Goal: Task Accomplishment & Management: Complete application form

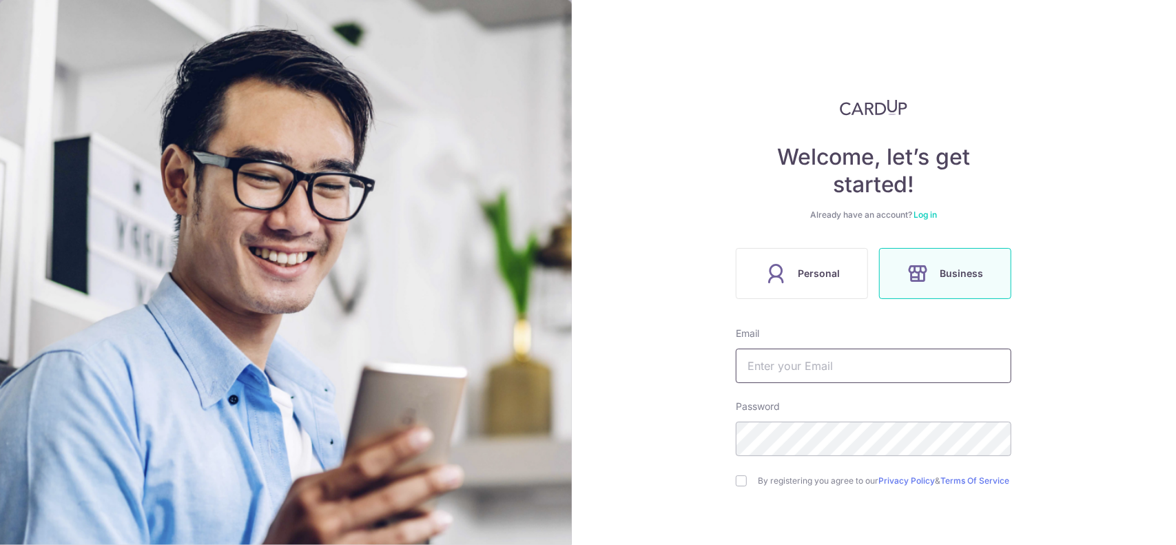
click at [836, 366] on input "text" at bounding box center [874, 366] width 276 height 34
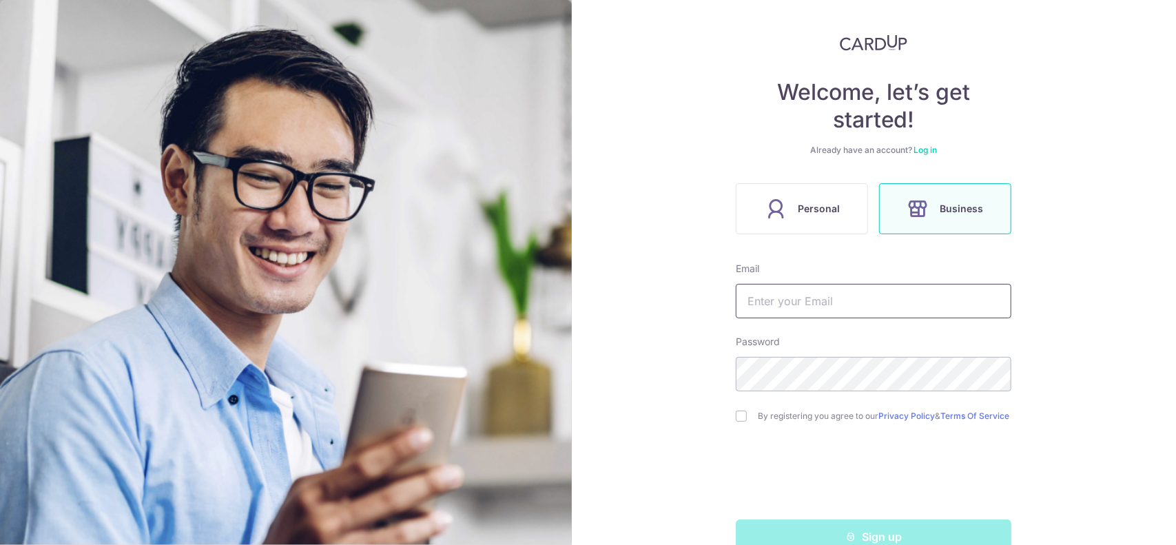
scroll to position [69, 0]
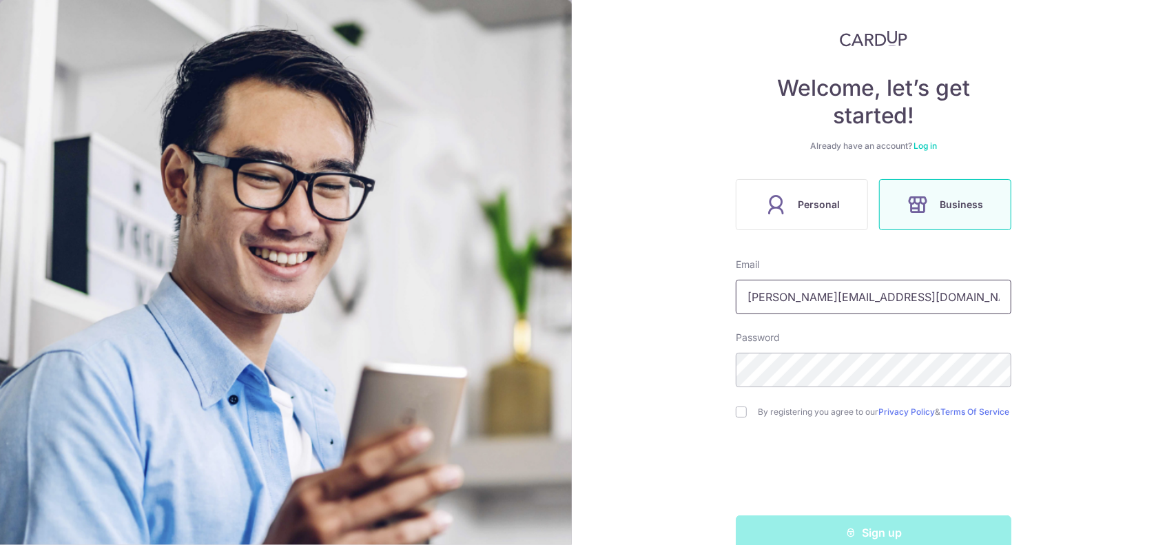
drag, startPoint x: 760, startPoint y: 299, endPoint x: 712, endPoint y: 302, distance: 48.3
click at [712, 302] on div "Welcome, let’s get started! Already have an account? Log in Personal Business E…" at bounding box center [874, 272] width 605 height 545
type input "[EMAIL_ADDRESS][DOMAIN_NAME]"
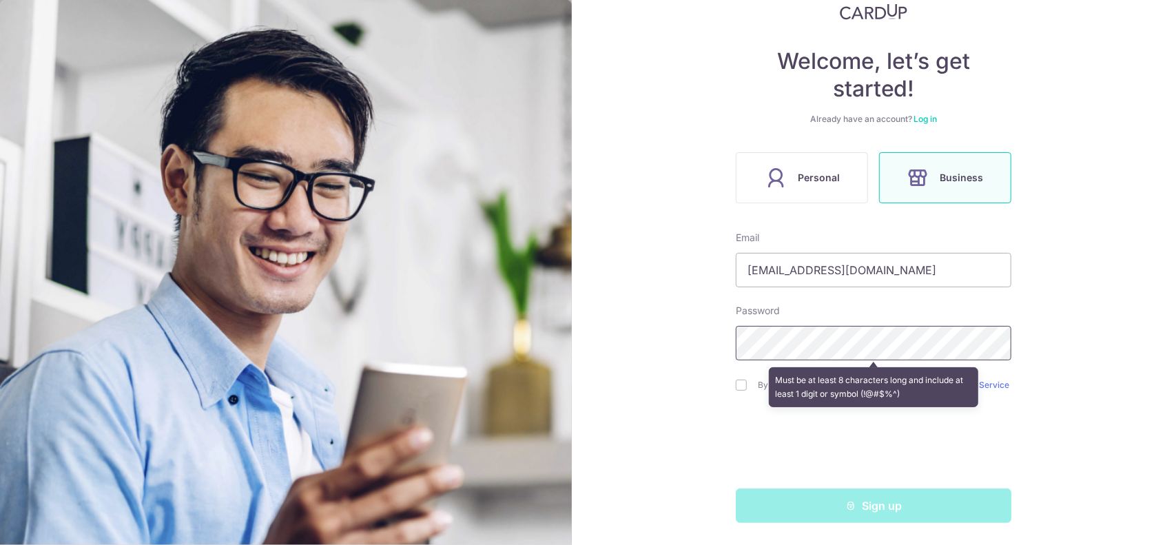
scroll to position [100, 0]
drag, startPoint x: 878, startPoint y: 490, endPoint x: 859, endPoint y: 505, distance: 24.1
click at [878, 490] on div "Sign up" at bounding box center [873, 505] width 292 height 34
click at [854, 509] on div "Sign up" at bounding box center [873, 505] width 292 height 34
click at [675, 444] on div "Welcome, let’s get started! Already have an account? Log in Personal Business E…" at bounding box center [874, 272] width 605 height 545
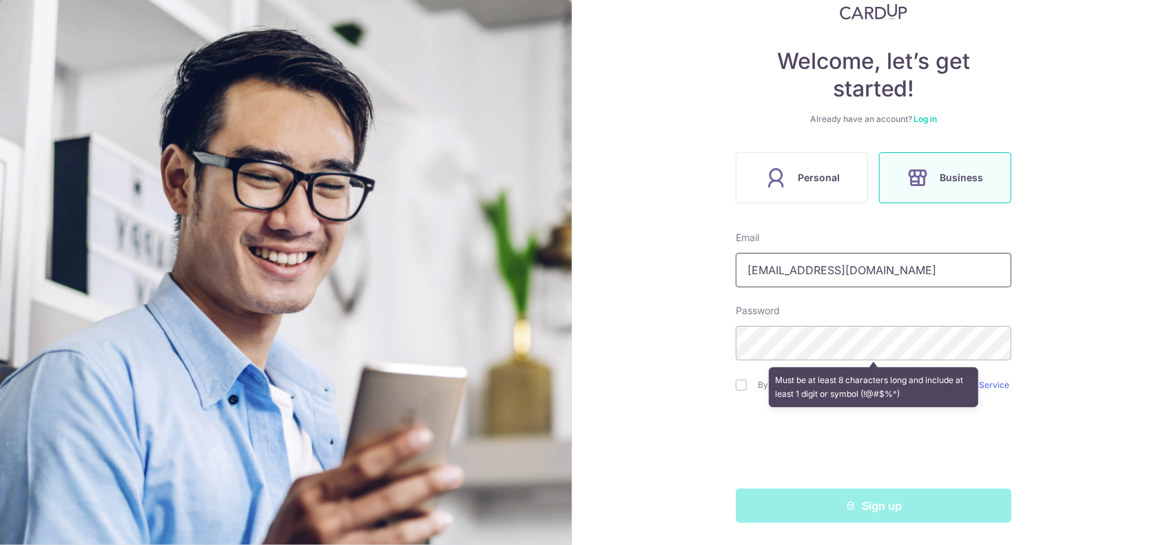
drag, startPoint x: 890, startPoint y: 260, endPoint x: 326, endPoint y: 290, distance: 564.9
click at [326, 290] on section "Welcome, let’s get started! Already have an account? Log in Personal Business E…" at bounding box center [588, 272] width 1176 height 545
click at [594, 333] on div "Welcome, let’s get started! Already have an account? Log in Personal Business E…" at bounding box center [874, 272] width 605 height 545
click at [694, 469] on div "Welcome, let’s get started! Already have an account? Log in Personal Business E…" at bounding box center [874, 272] width 605 height 545
click at [794, 491] on div "Sign up" at bounding box center [873, 505] width 292 height 34
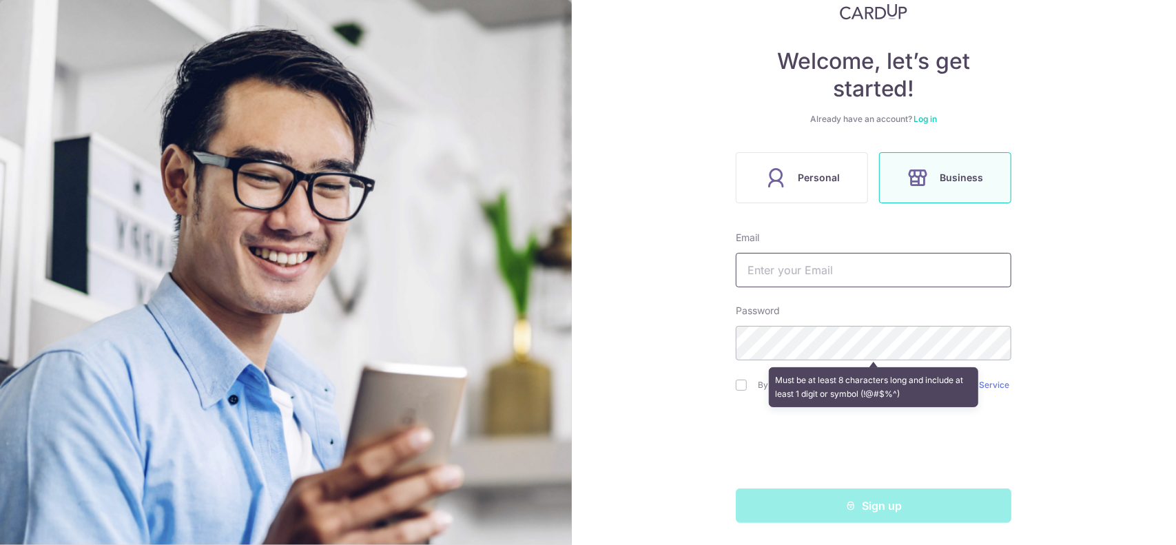
click at [820, 275] on input "text" at bounding box center [874, 270] width 276 height 34
type input "a"
paste input "a"
type input "admin@lasdesignstudio.co"
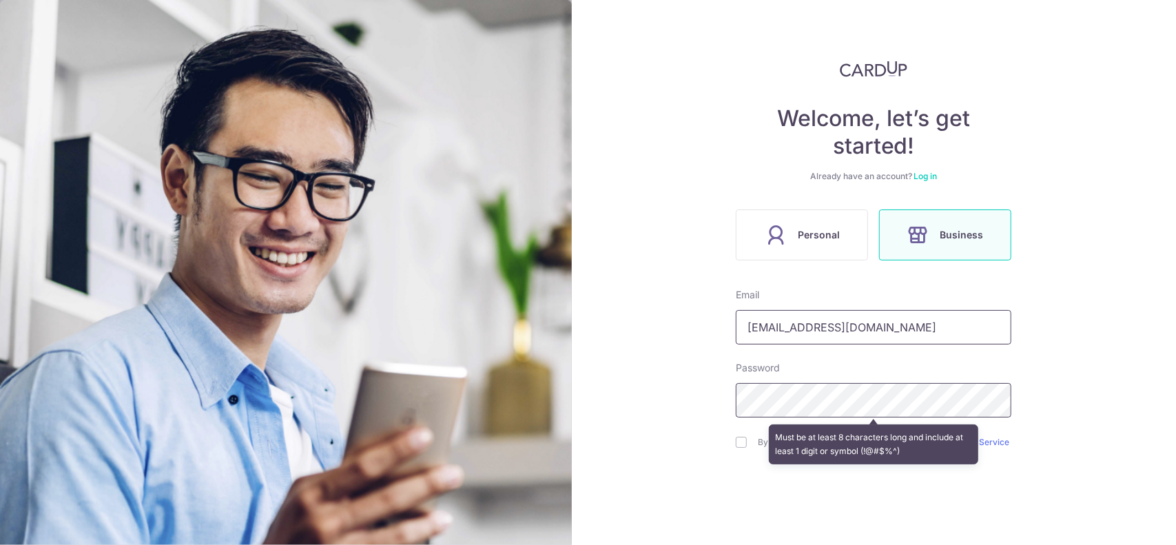
scroll to position [31, 0]
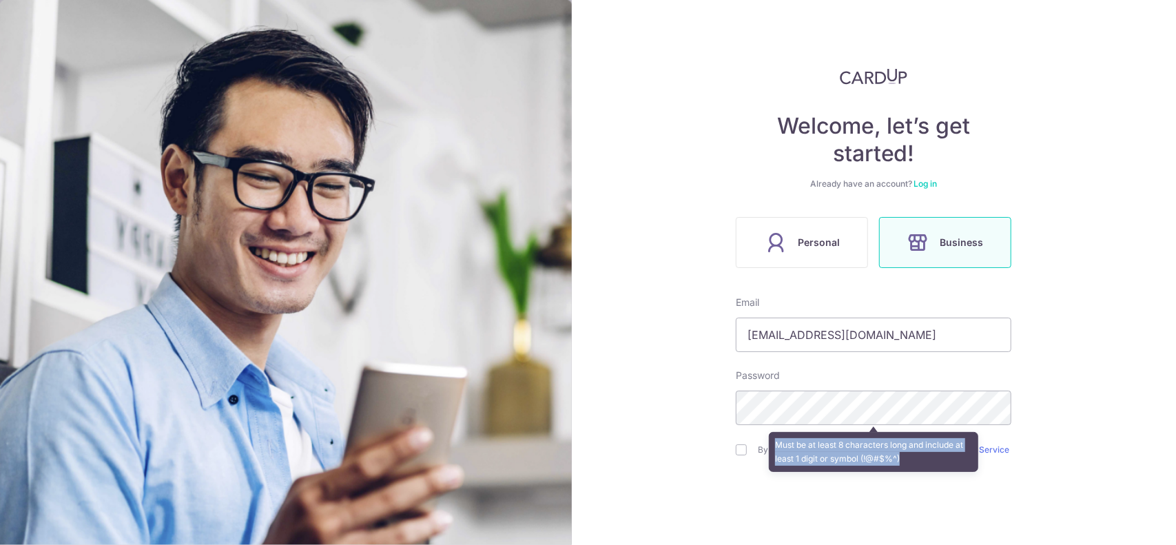
drag, startPoint x: 731, startPoint y: 447, endPoint x: 739, endPoint y: 451, distance: 9.0
click at [739, 451] on div "Welcome, let’s get started! Already have an account? Log in Personal Business E…" at bounding box center [874, 272] width 605 height 545
click at [739, 451] on div "Must be at least 8 characters long and include at least 1 digit or symbol (!@#$…" at bounding box center [874, 451] width 276 height 51
click at [741, 451] on div "Must be at least 8 characters long and include at least 1 digit or symbol (!@#$…" at bounding box center [874, 451] width 276 height 51
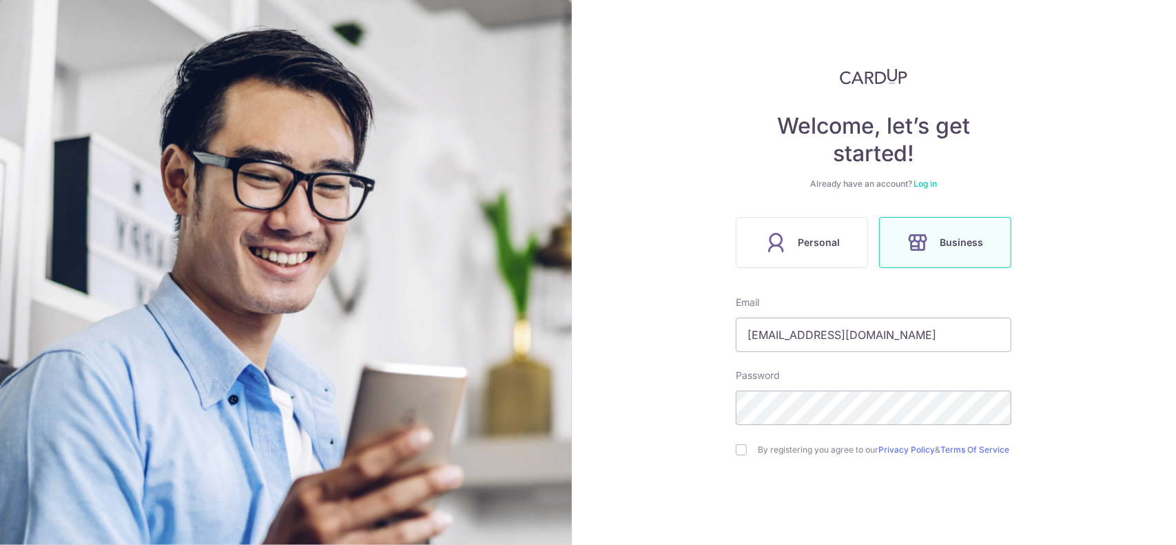
click at [725, 451] on div "Welcome, let’s get started! Already have an account? Log in Personal Business E…" at bounding box center [874, 272] width 605 height 545
click at [741, 455] on input "checkbox" at bounding box center [741, 449] width 11 height 11
checkbox input "true"
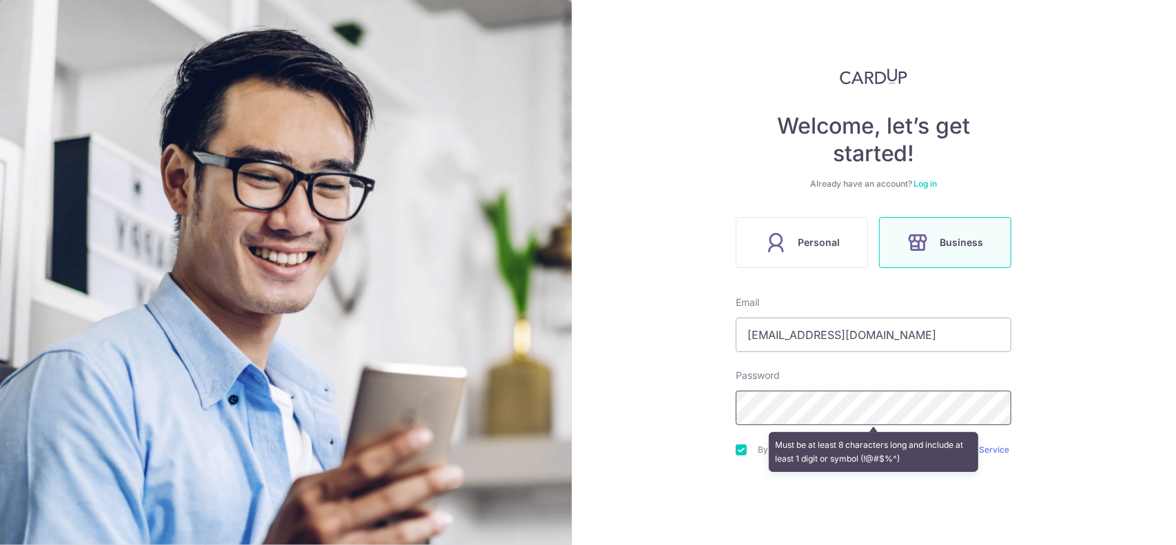
click at [602, 396] on div "Welcome, let’s get started! Already have an account? Log in Personal Business E…" at bounding box center [874, 272] width 605 height 545
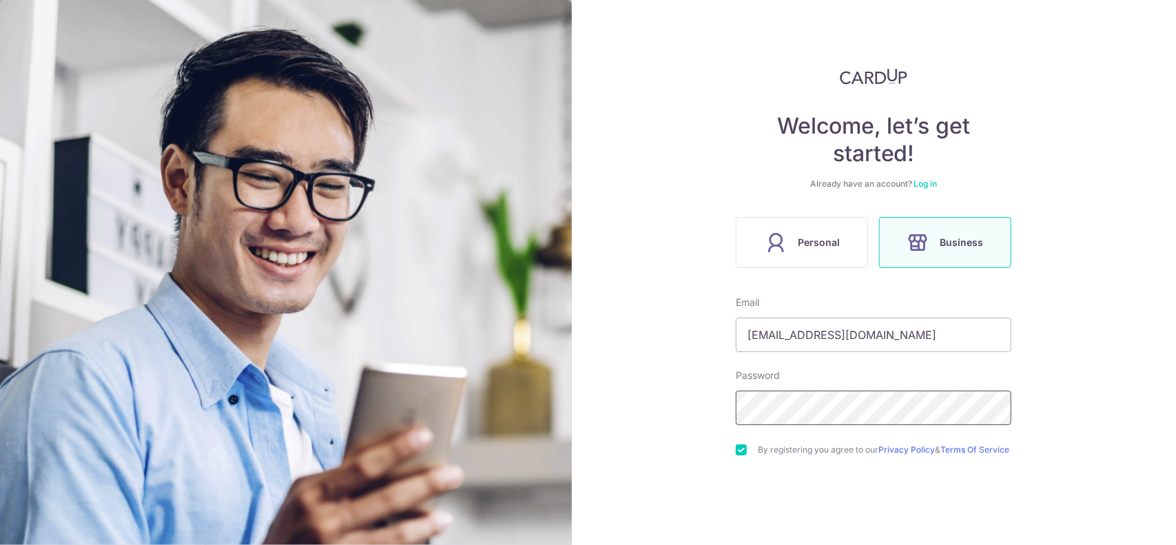
click at [664, 406] on div "Welcome, let’s get started! Already have an account? Log in Personal Business E…" at bounding box center [874, 272] width 605 height 545
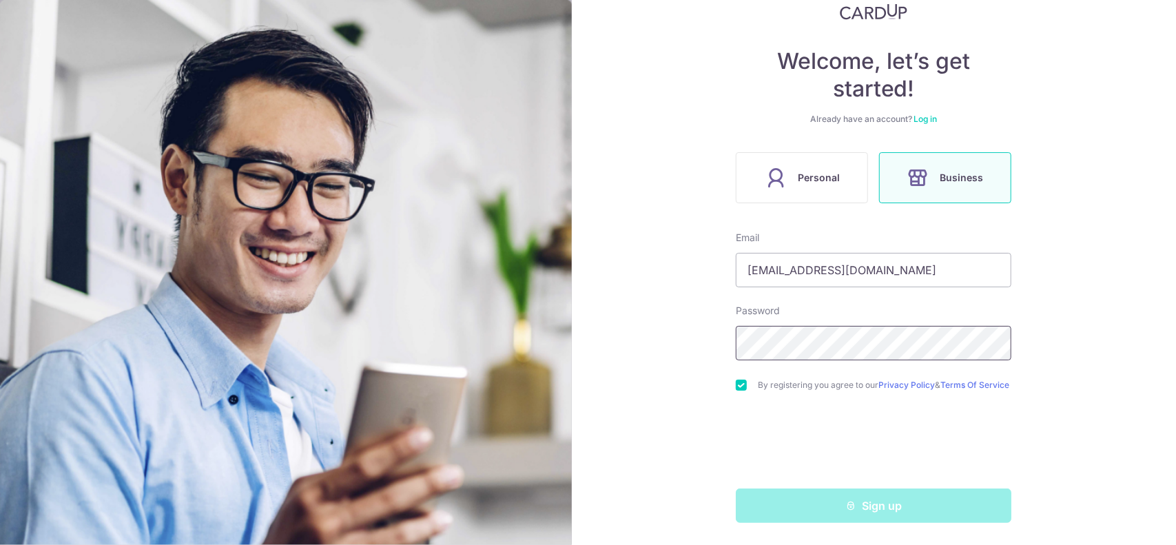
scroll to position [100, 0]
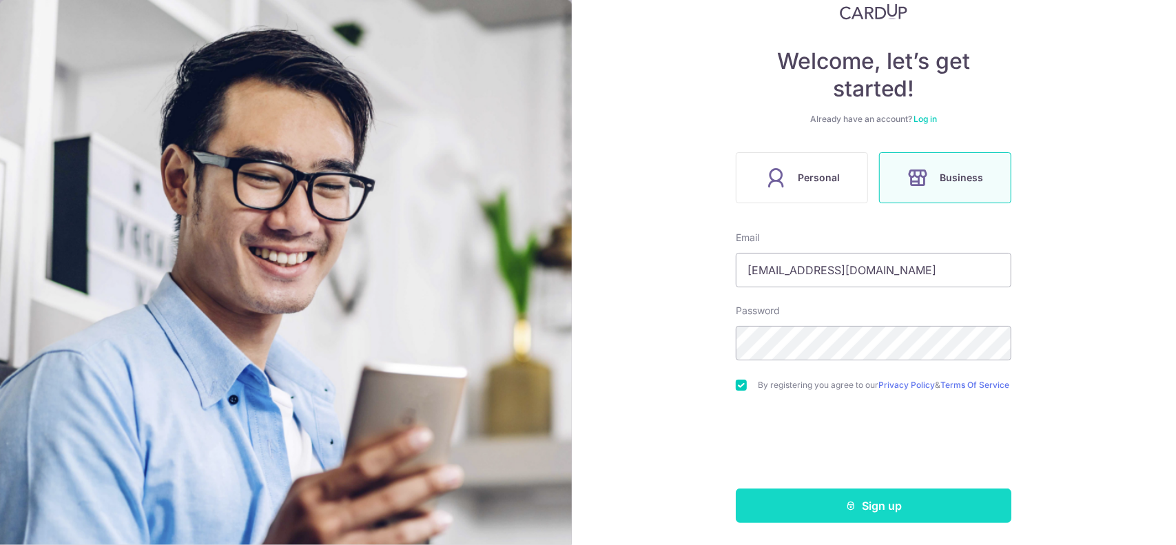
click at [849, 506] on icon "submit" at bounding box center [850, 505] width 11 height 11
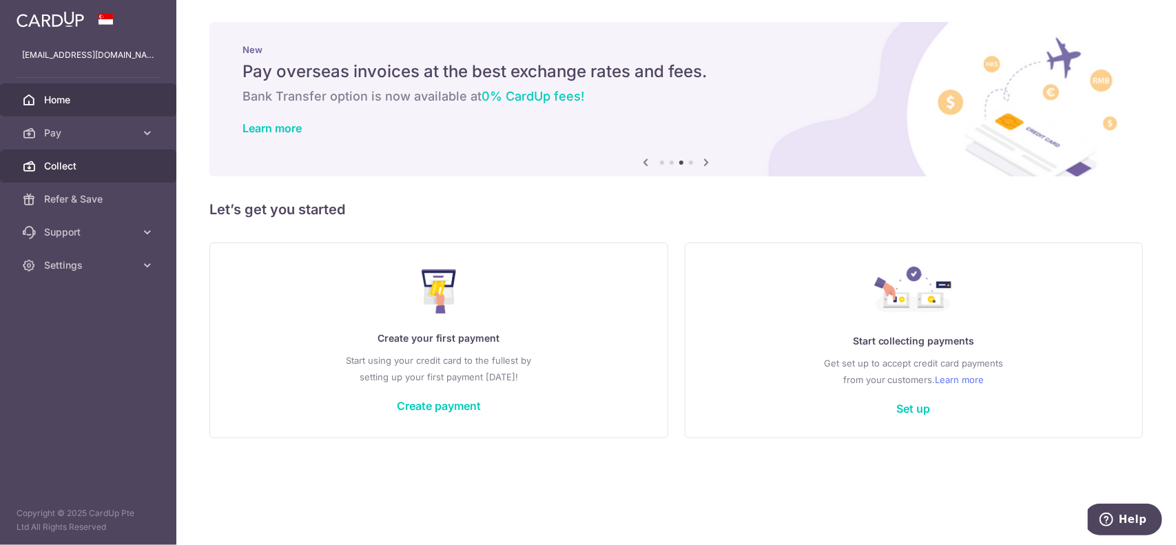
click at [116, 166] on span "Collect" at bounding box center [89, 166] width 91 height 14
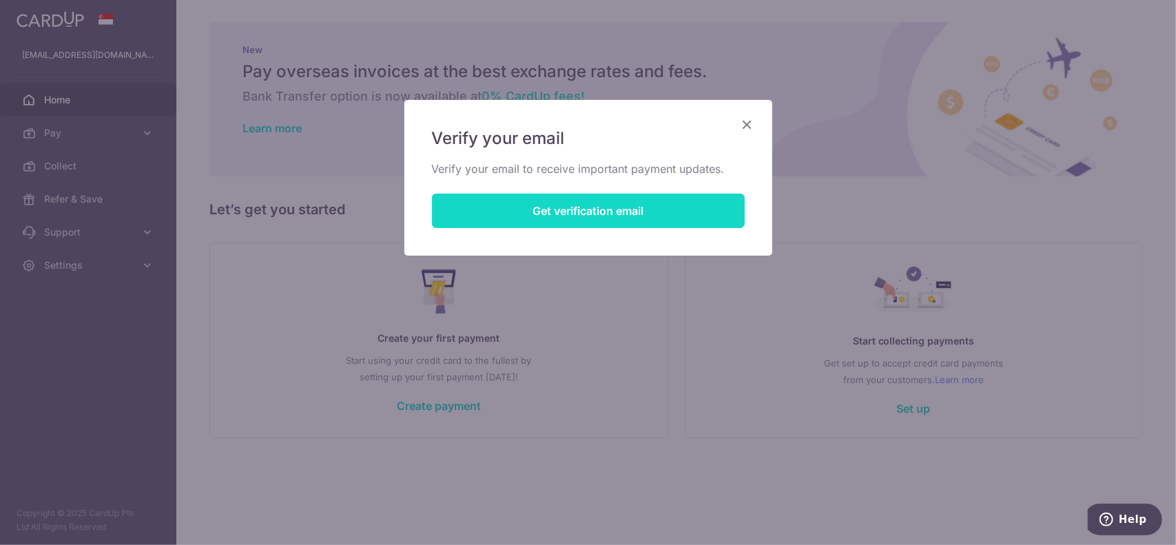
click at [652, 213] on button "Get verification email" at bounding box center [588, 211] width 313 height 34
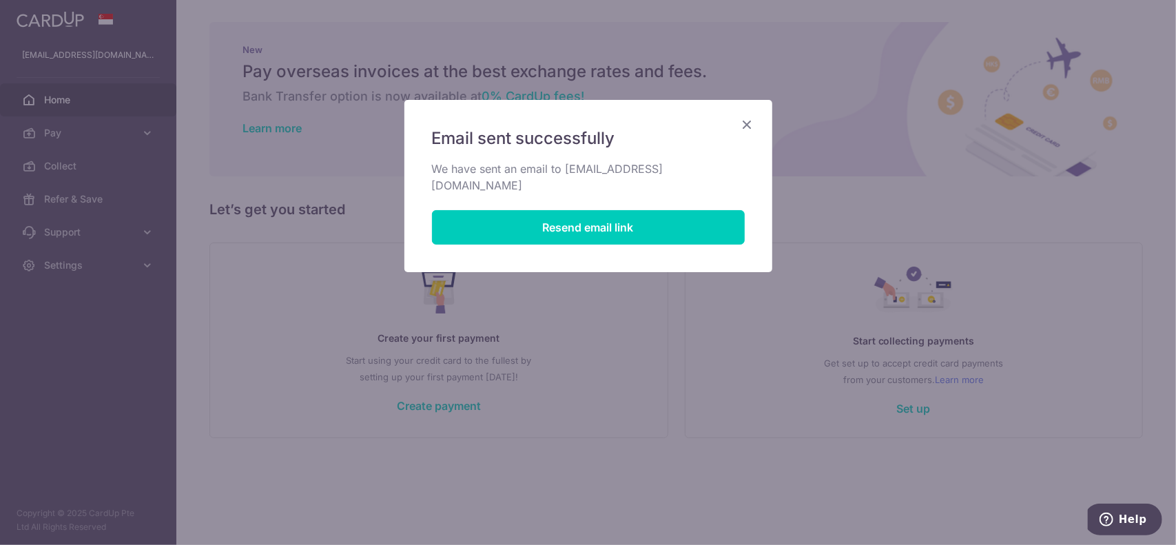
click at [741, 127] on icon "Close" at bounding box center [747, 124] width 17 height 17
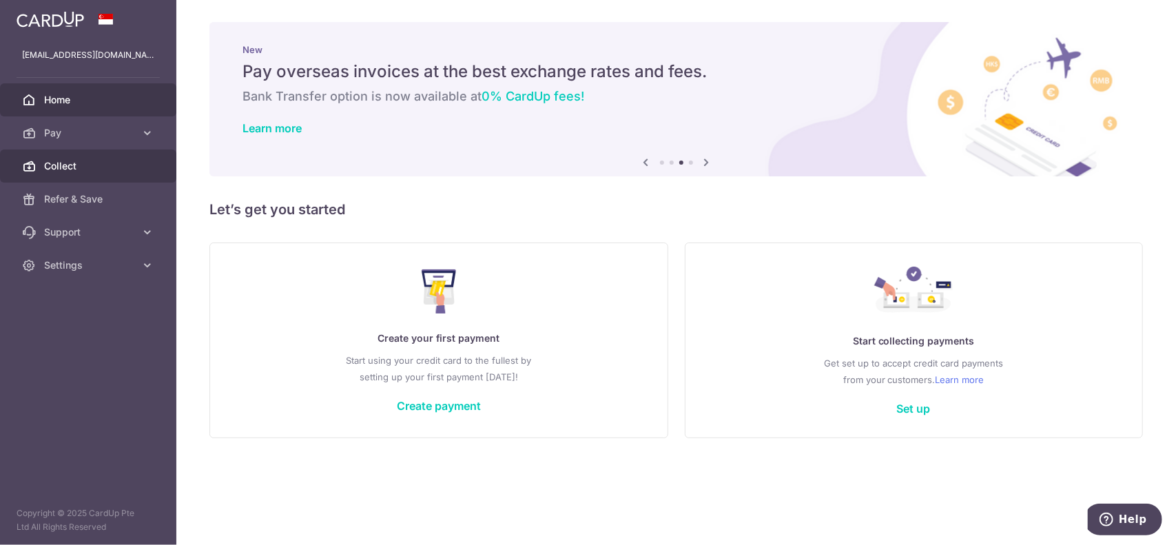
click at [74, 161] on span "Collect" at bounding box center [89, 166] width 91 height 14
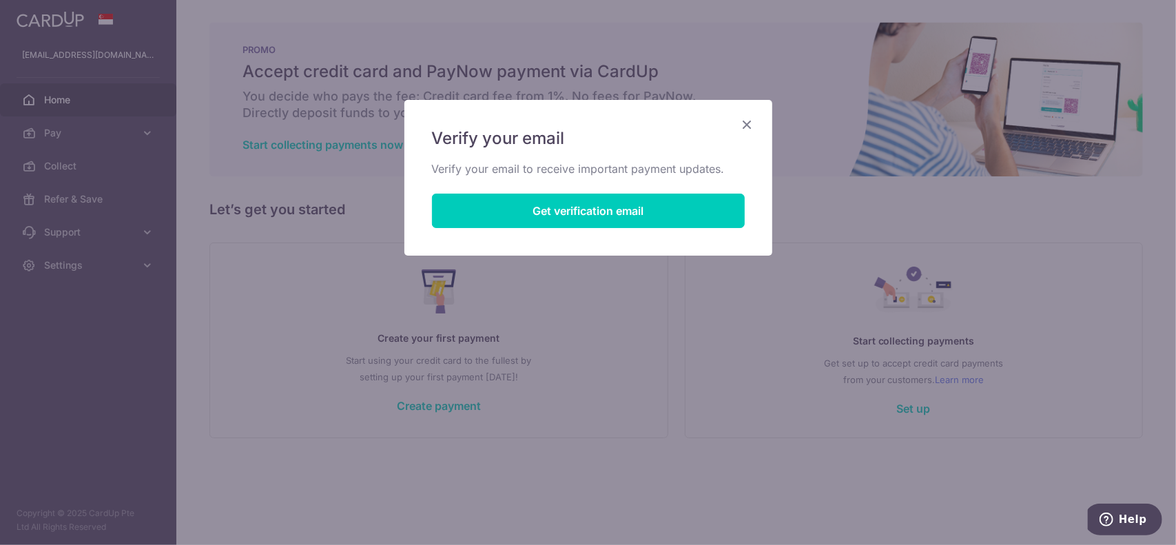
drag, startPoint x: 765, startPoint y: 134, endPoint x: 770, endPoint y: 129, distance: 7.8
click at [769, 130] on div "Verify your email Verify your email to receive important payment updates. Get v…" at bounding box center [588, 178] width 368 height 156
click at [770, 129] on div "Verify your email Verify your email to receive important payment updates. Get v…" at bounding box center [588, 178] width 368 height 156
click at [748, 123] on icon "Close" at bounding box center [747, 124] width 17 height 17
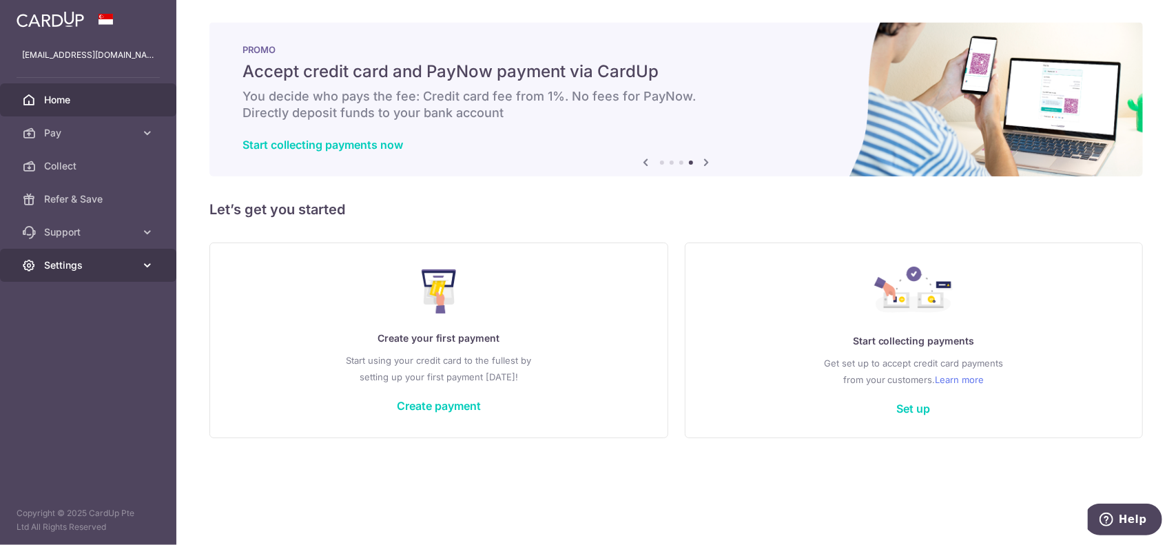
drag, startPoint x: 116, startPoint y: 271, endPoint x: 121, endPoint y: 264, distance: 8.4
click at [117, 270] on span "Settings" at bounding box center [89, 265] width 91 height 14
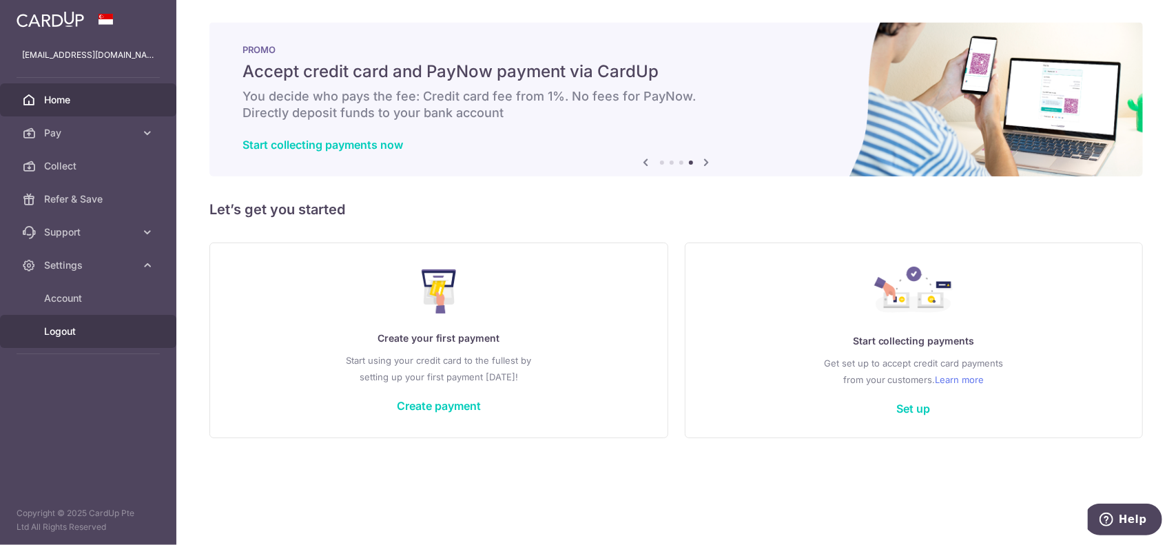
click at [92, 343] on link "Logout" at bounding box center [88, 331] width 176 height 33
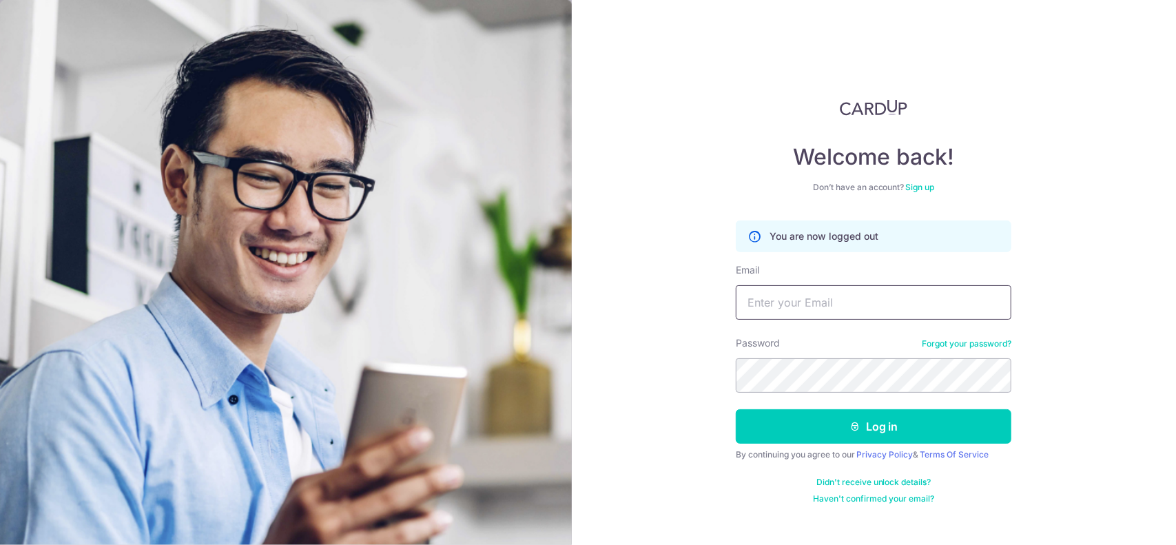
click at [848, 303] on input "Email" at bounding box center [874, 302] width 276 height 34
type input "ADMIN@LASDESIGNSTUDIO.CO"
click at [736, 409] on button "Log in" at bounding box center [874, 426] width 276 height 34
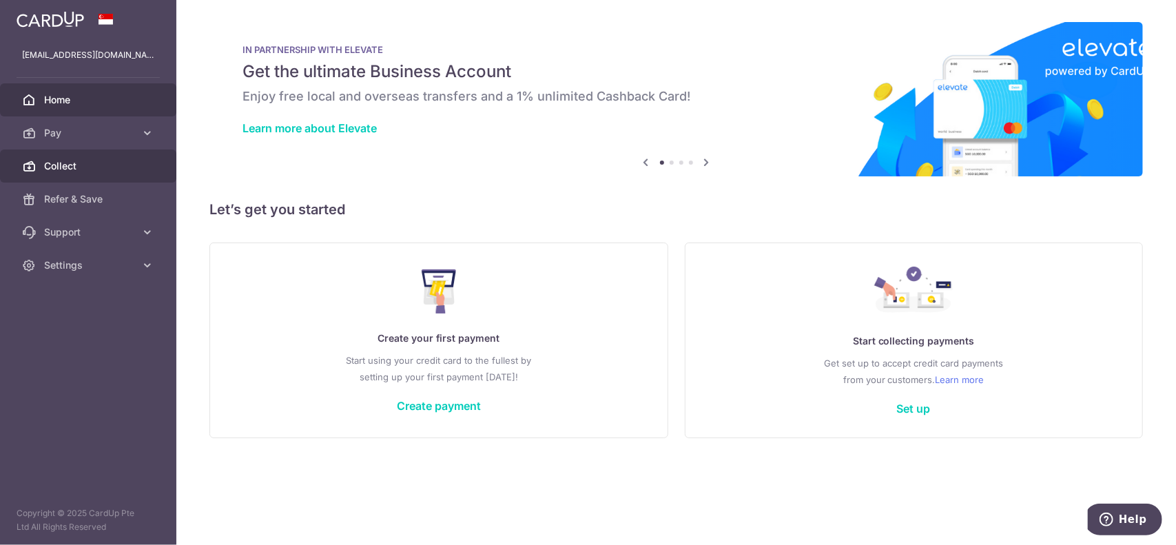
click at [68, 166] on span "Collect" at bounding box center [89, 166] width 91 height 14
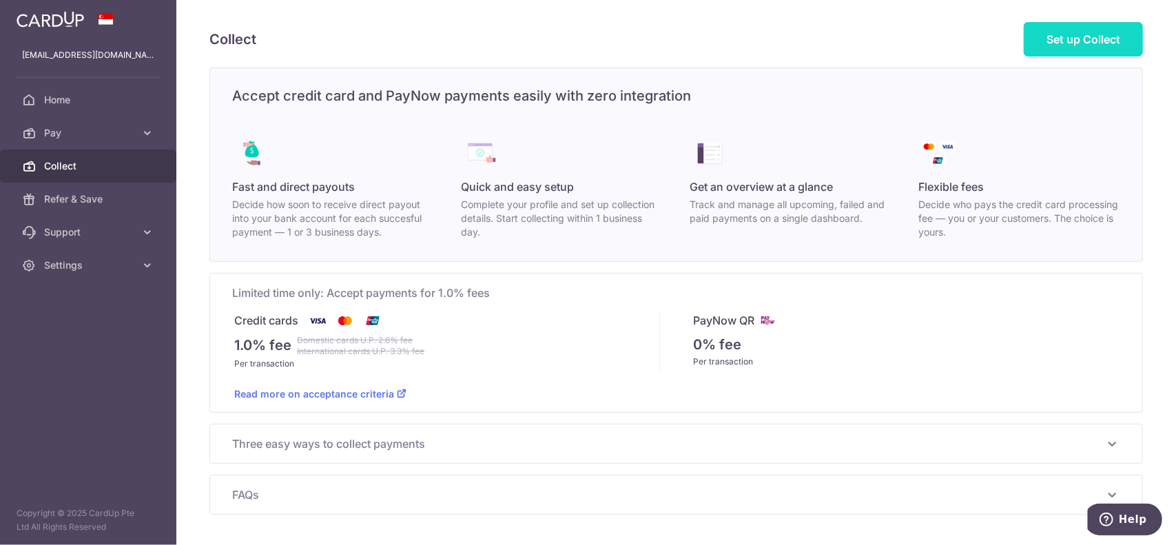
click at [1084, 54] on link "Set up Collect" at bounding box center [1083, 39] width 119 height 34
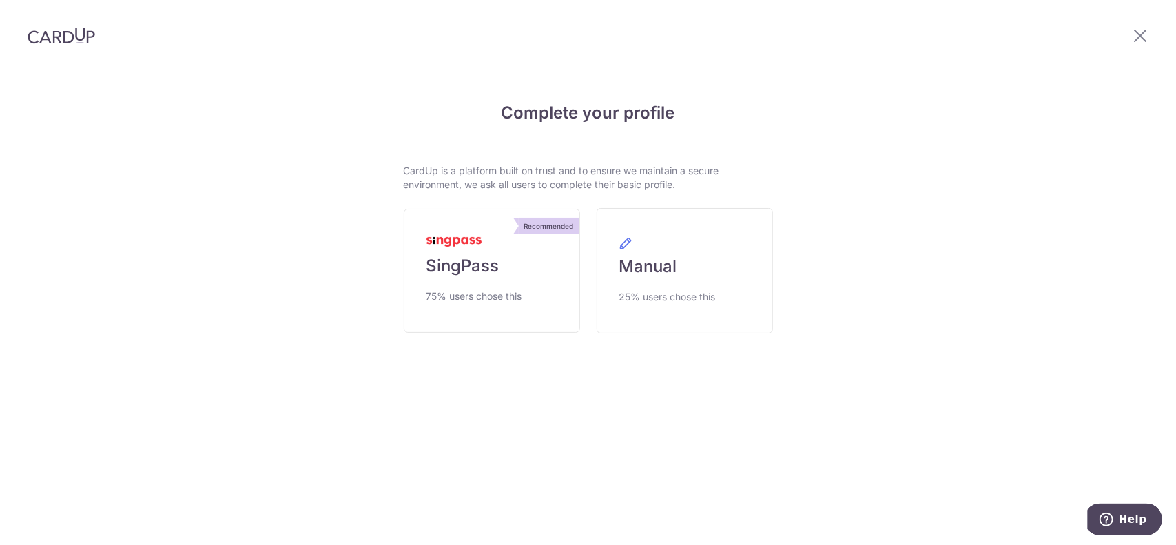
drag, startPoint x: 376, startPoint y: 269, endPoint x: 397, endPoint y: 265, distance: 21.0
click at [376, 269] on div "Complete your profile CardUp is a platform built on trust and to ensure we main…" at bounding box center [588, 255] width 792 height 364
click at [466, 268] on span "SingPass" at bounding box center [462, 266] width 73 height 22
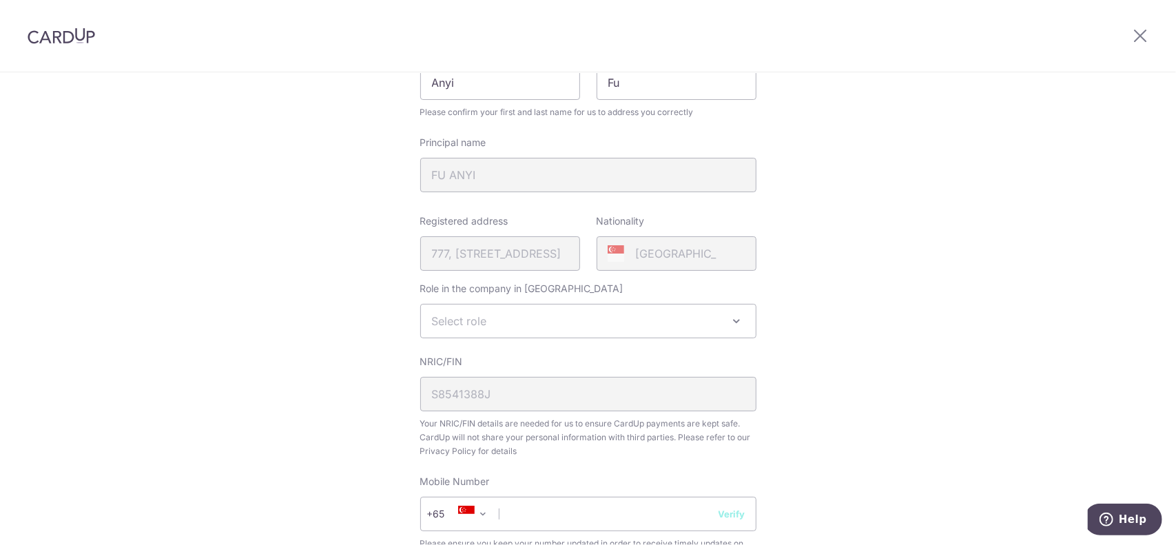
scroll to position [207, 0]
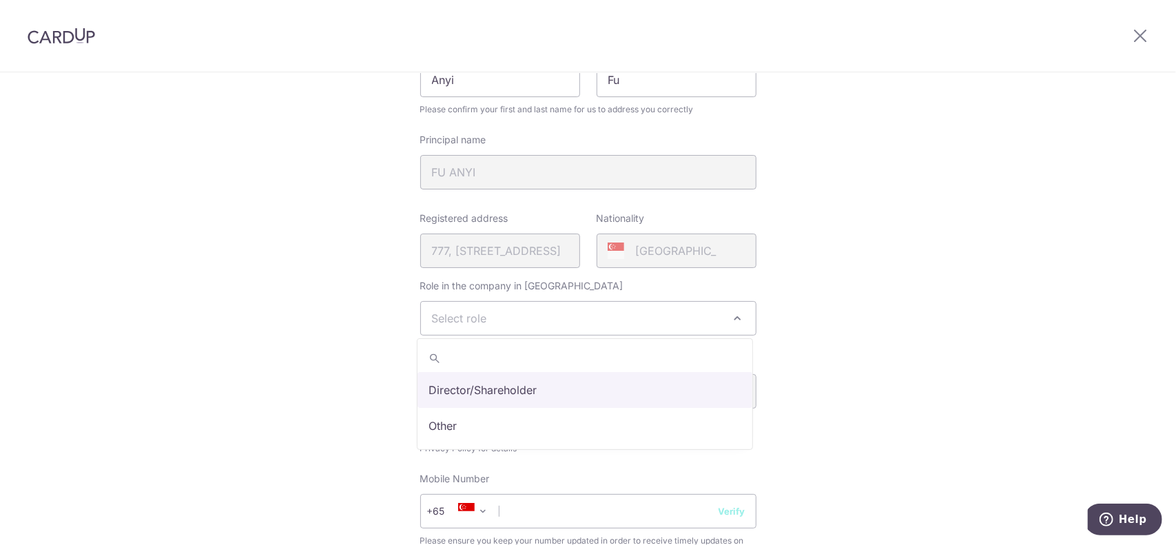
click at [723, 327] on span "Select role" at bounding box center [588, 318] width 335 height 33
select select "director"
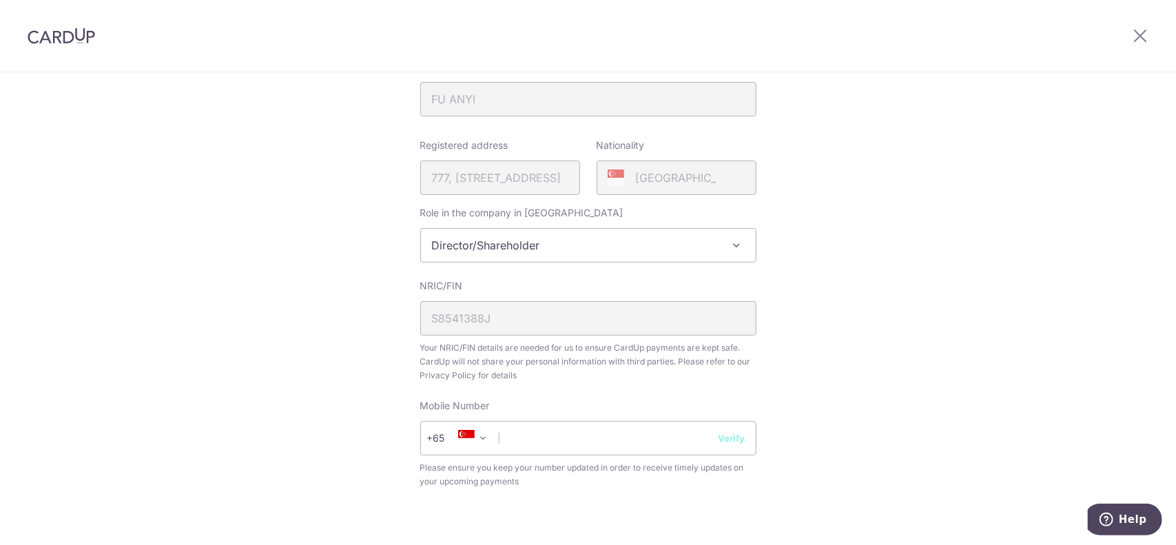
scroll to position [344, 0]
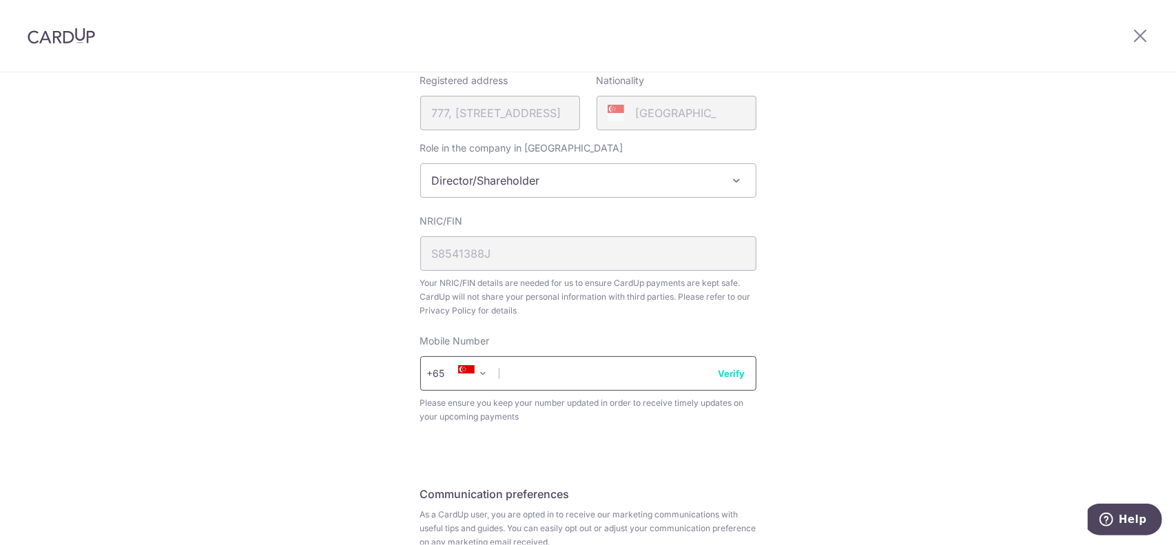
click at [635, 380] on input "text" at bounding box center [588, 373] width 336 height 34
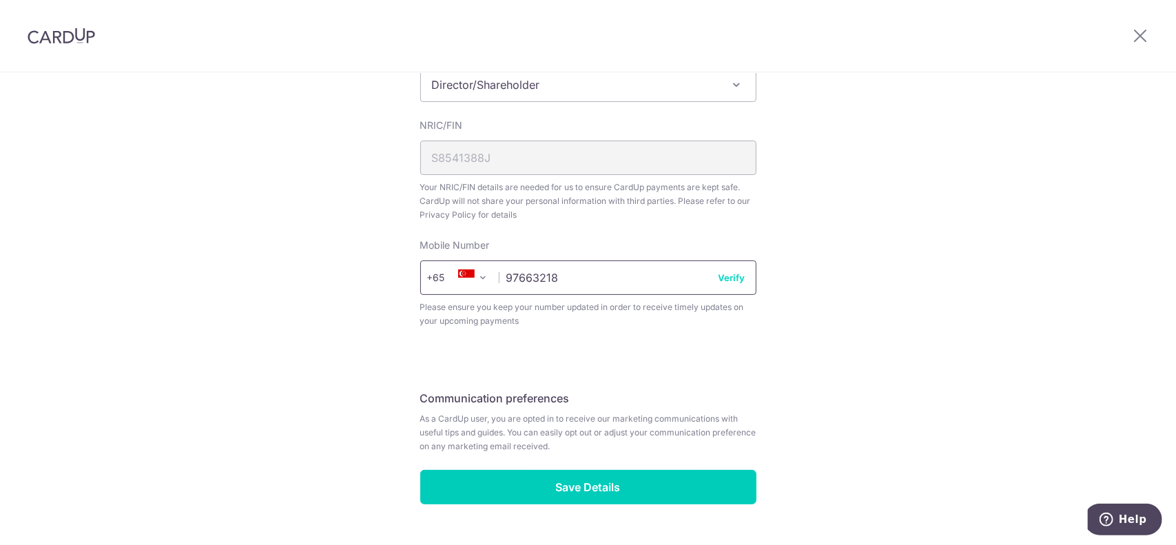
scroll to position [475, 0]
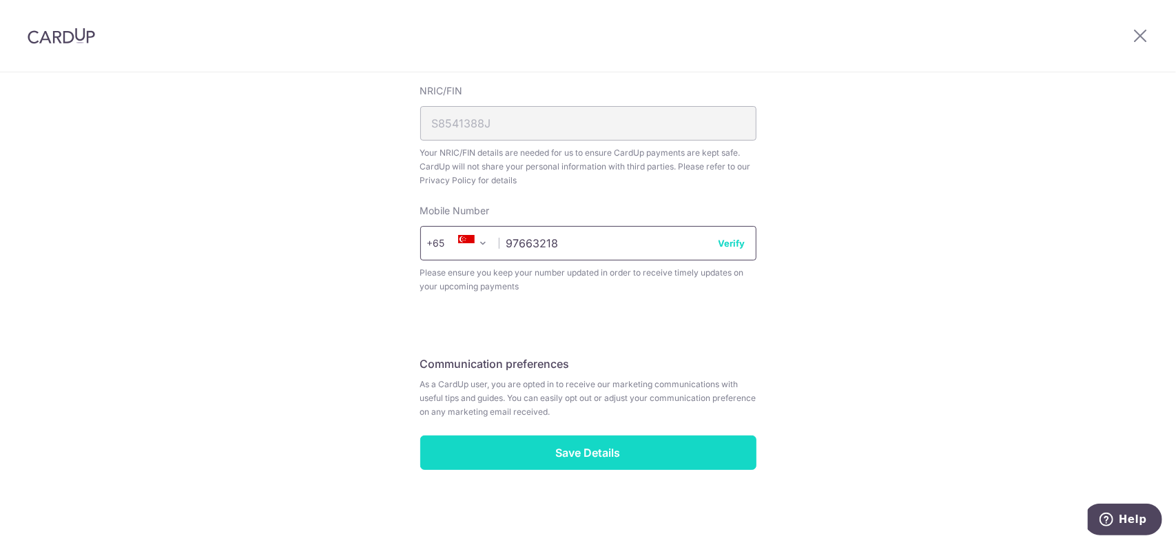
type input "97663218"
click at [574, 441] on input "Save Details" at bounding box center [588, 452] width 336 height 34
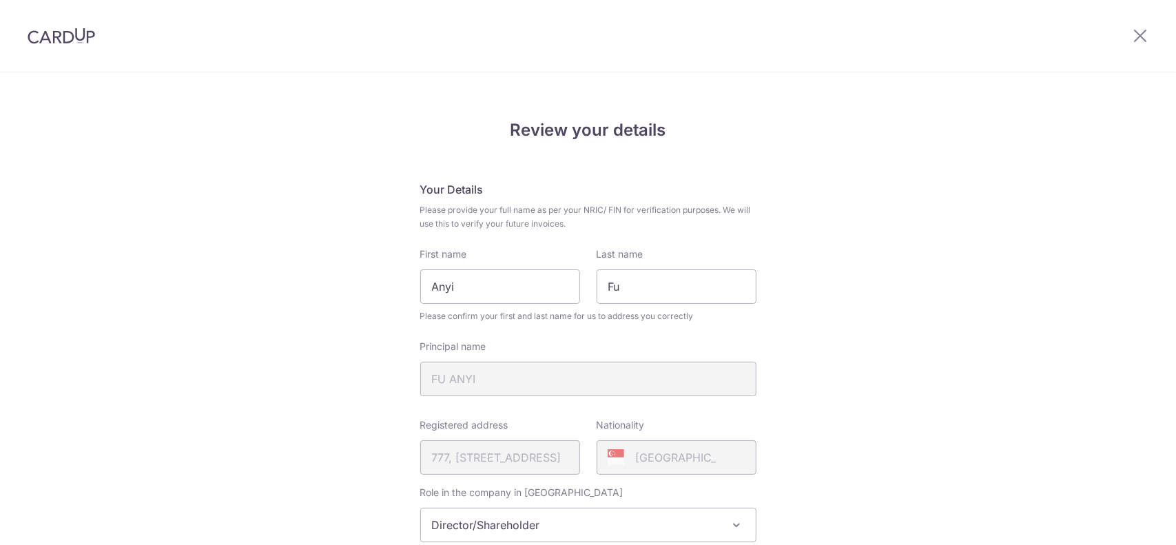
scroll to position [494, 0]
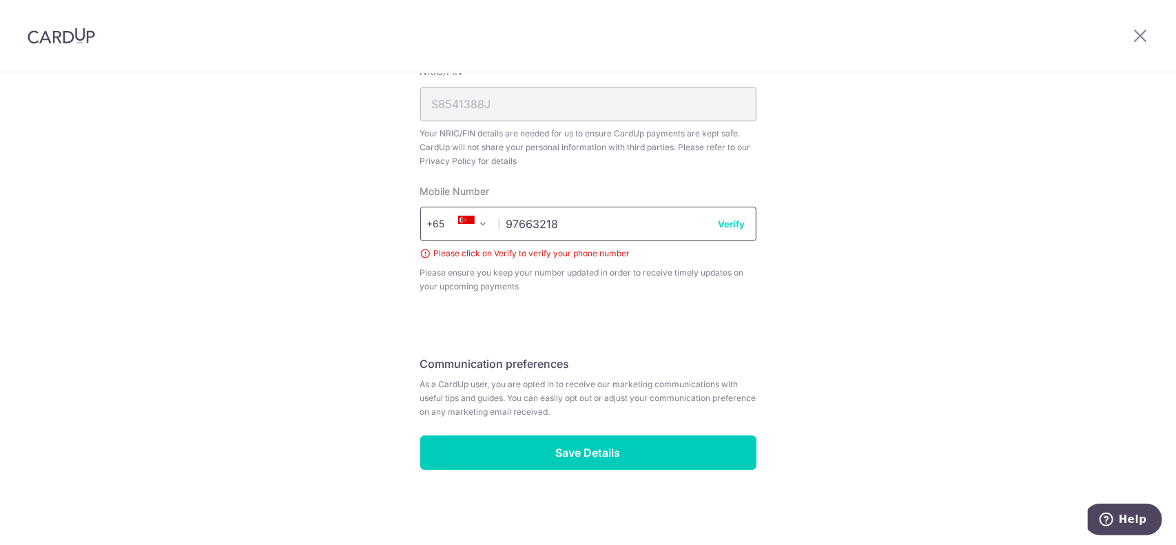
click at [729, 231] on input "97663218" at bounding box center [588, 224] width 336 height 34
click at [734, 222] on button "Verify" at bounding box center [731, 224] width 27 height 14
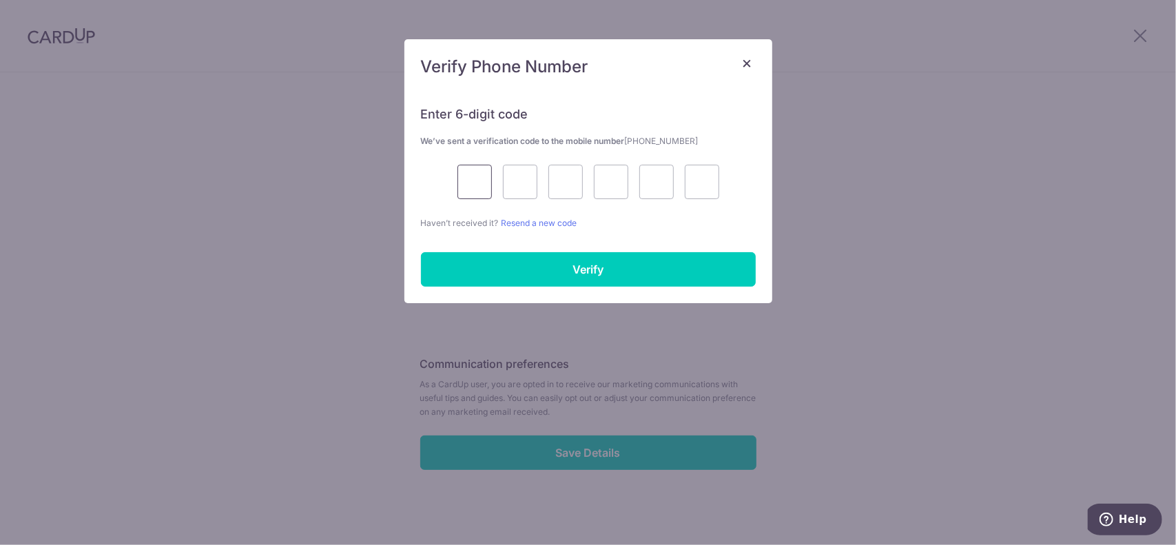
click at [477, 189] on input "text" at bounding box center [474, 182] width 34 height 34
type input "7"
type input "6"
type input "4"
type input "0"
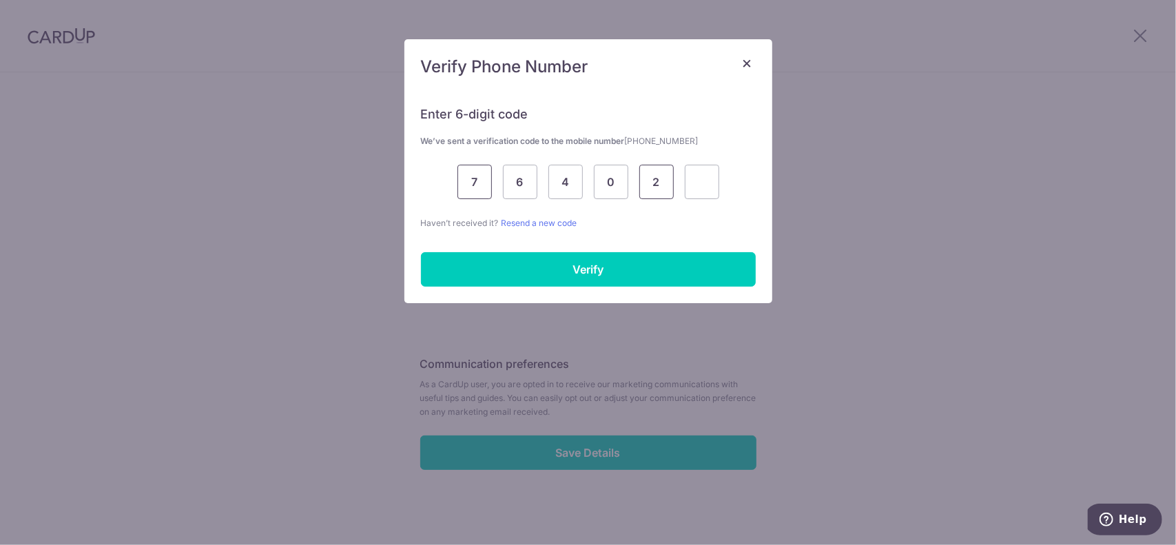
type input "2"
type input "9"
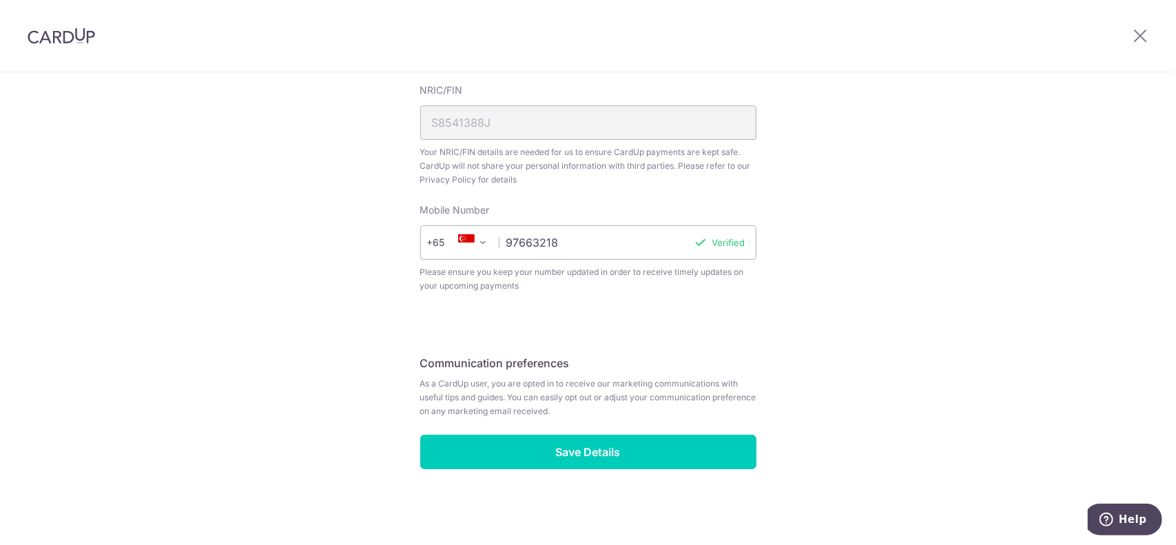
scroll to position [475, 0]
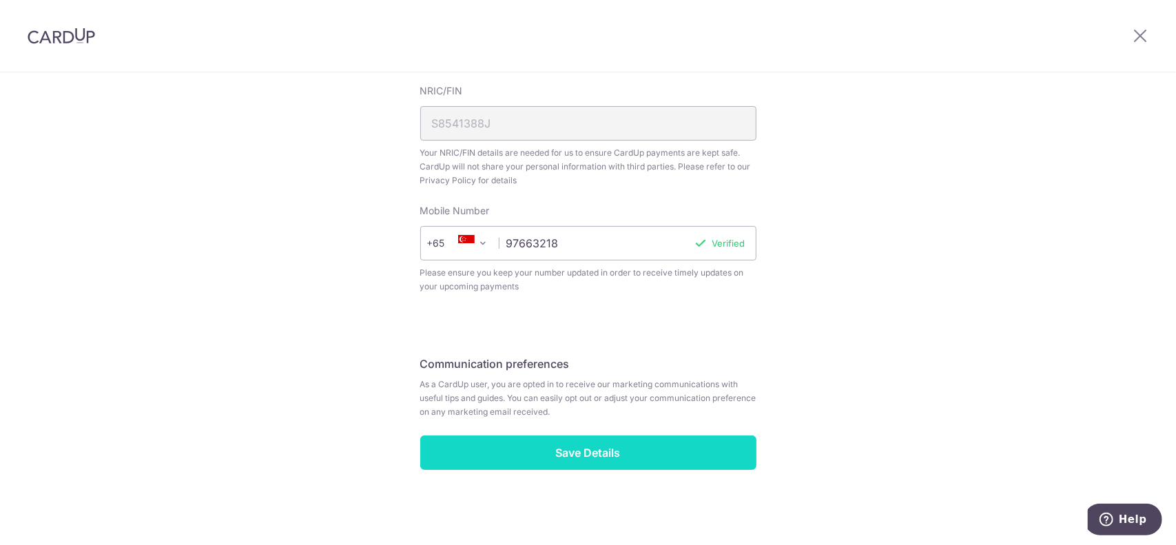
click at [562, 454] on input "Save Details" at bounding box center [588, 452] width 336 height 34
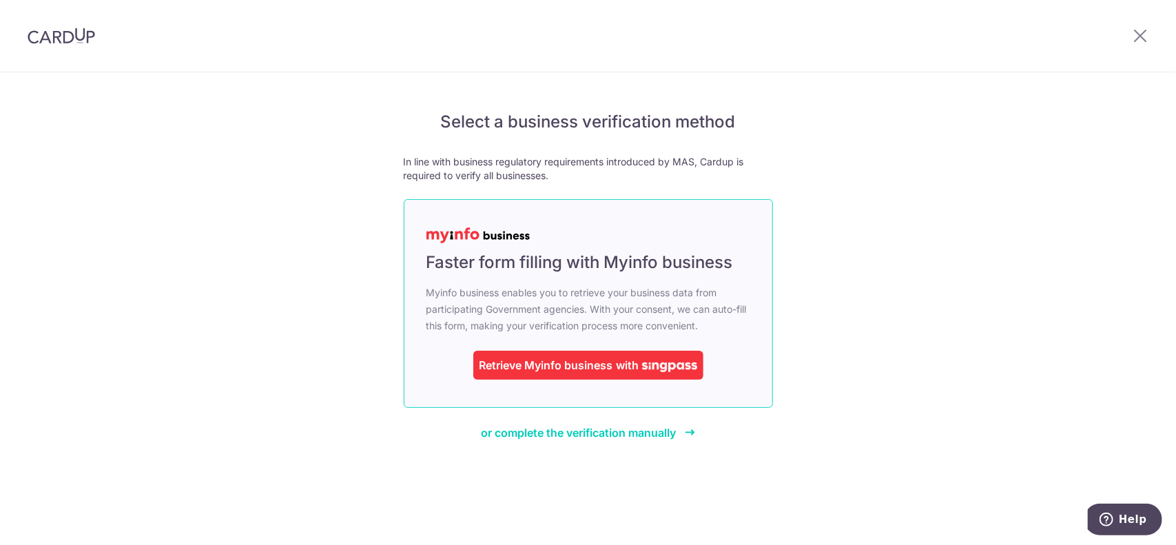
click at [623, 355] on div "Retrieve Myinfo business with" at bounding box center [588, 365] width 230 height 29
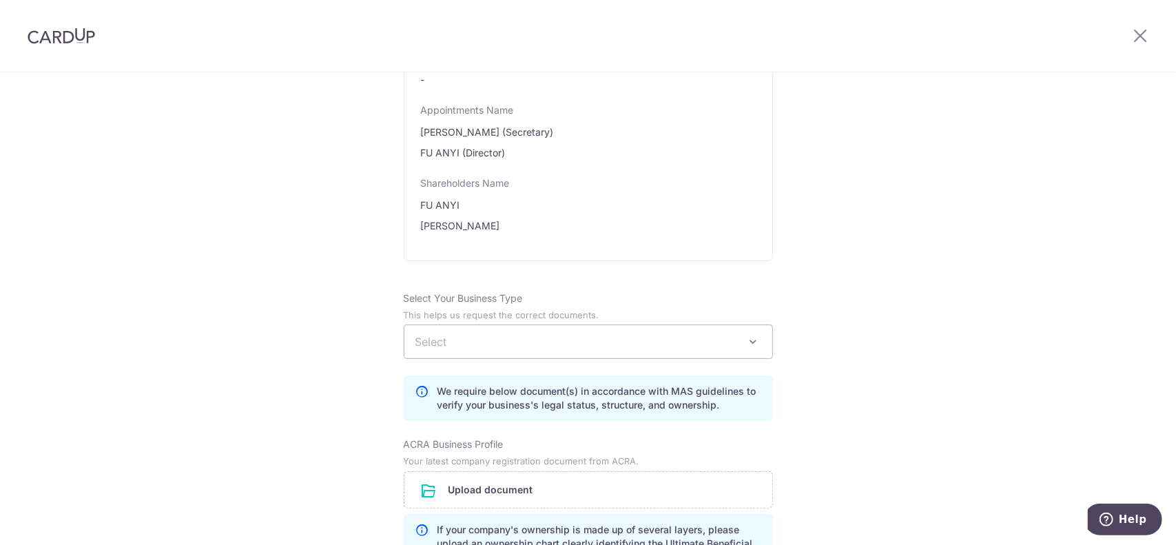
scroll to position [758, 0]
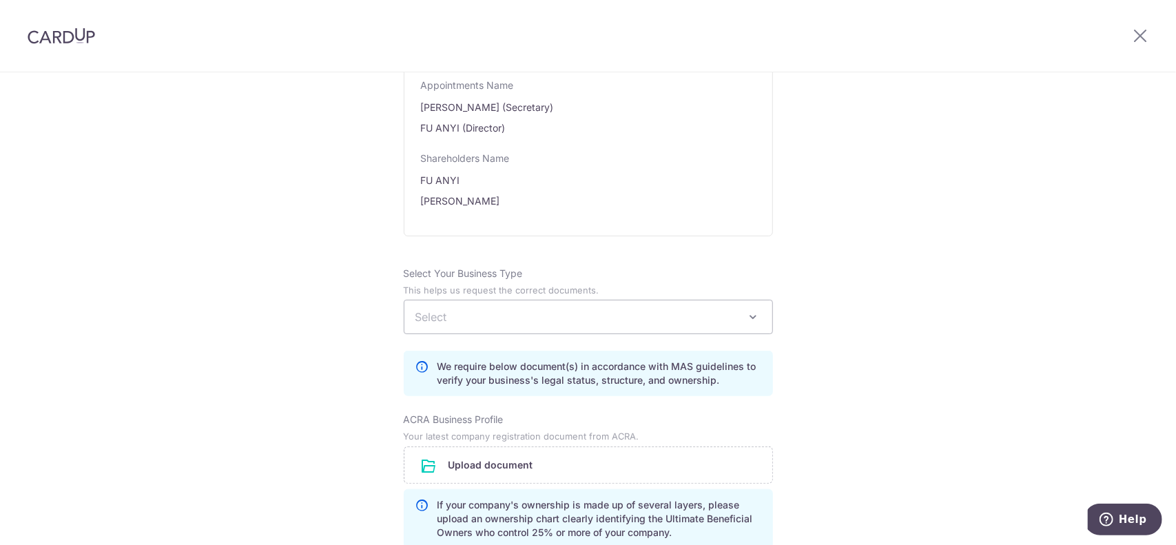
click at [741, 321] on span "Select" at bounding box center [588, 316] width 368 height 33
click at [853, 214] on div "Review the company details Company details View all The following details are r…" at bounding box center [588, 91] width 1176 height 1553
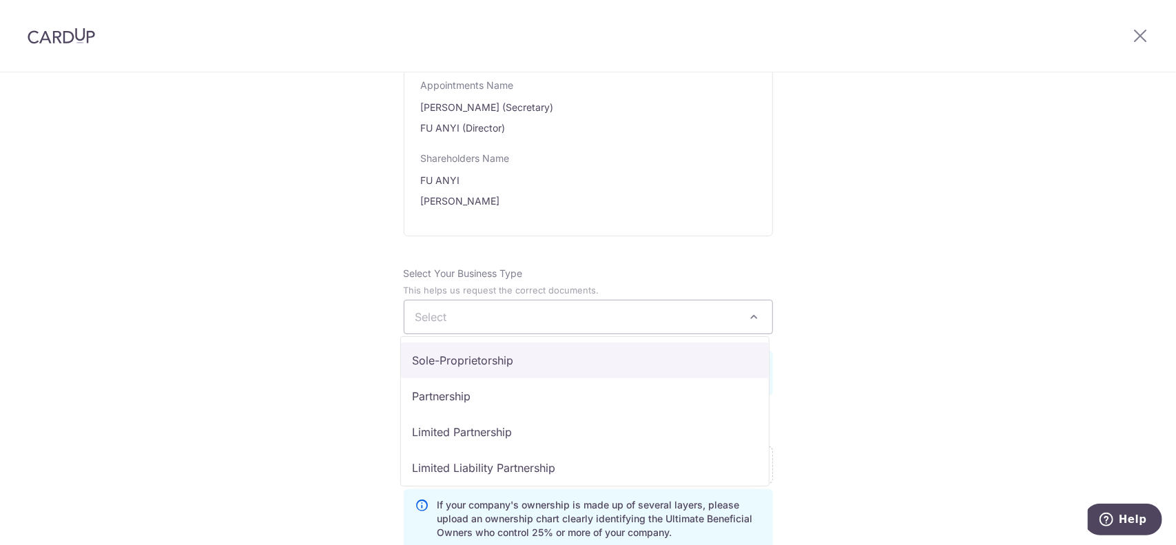
click at [762, 319] on span "Select" at bounding box center [588, 316] width 368 height 33
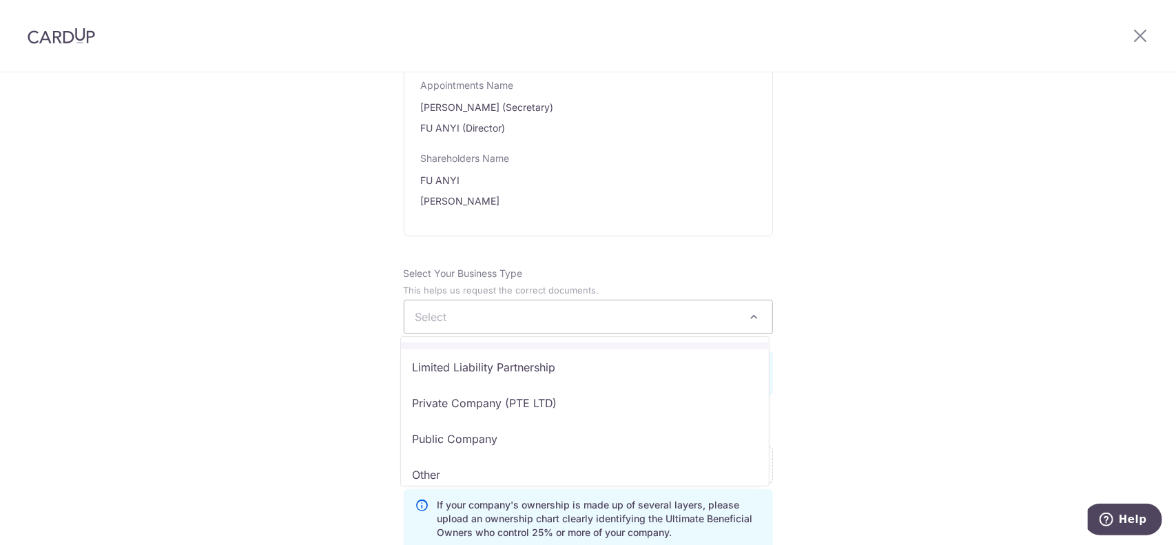
scroll to position [113, 0]
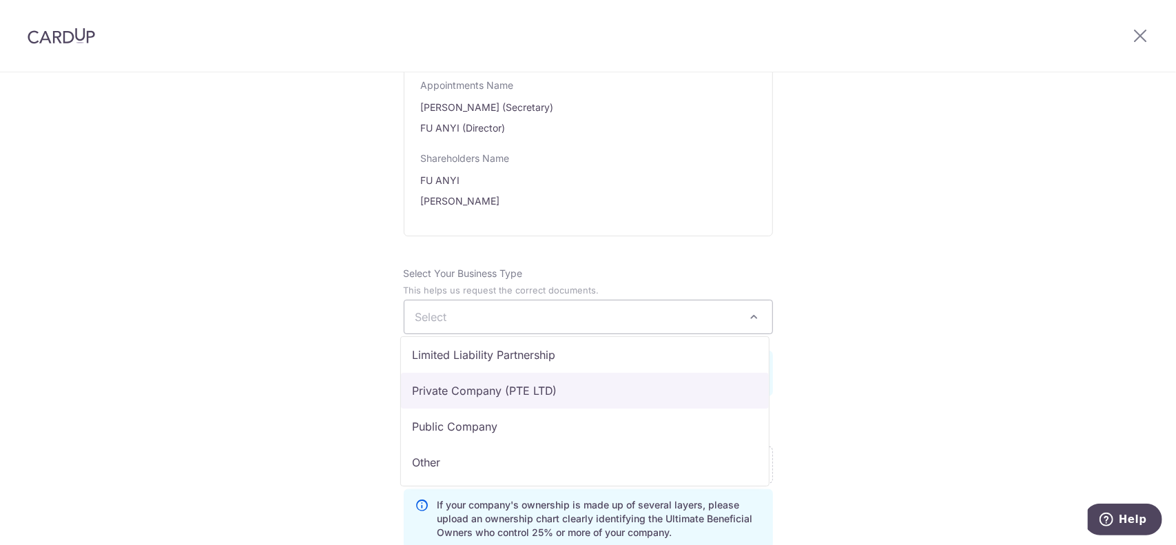
select select "Private Company (PTE LTD)"
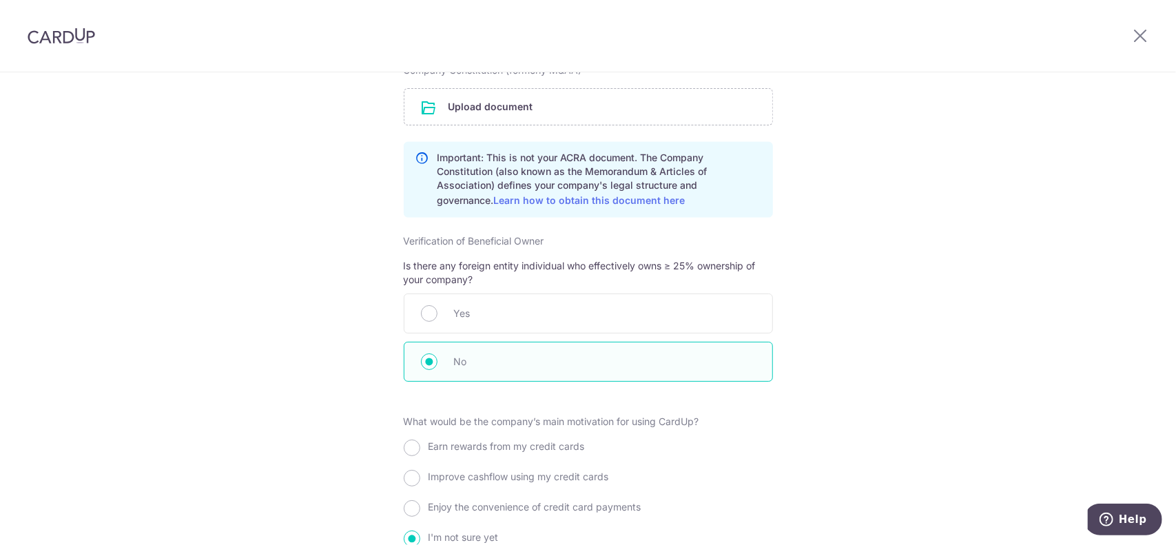
scroll to position [1309, 0]
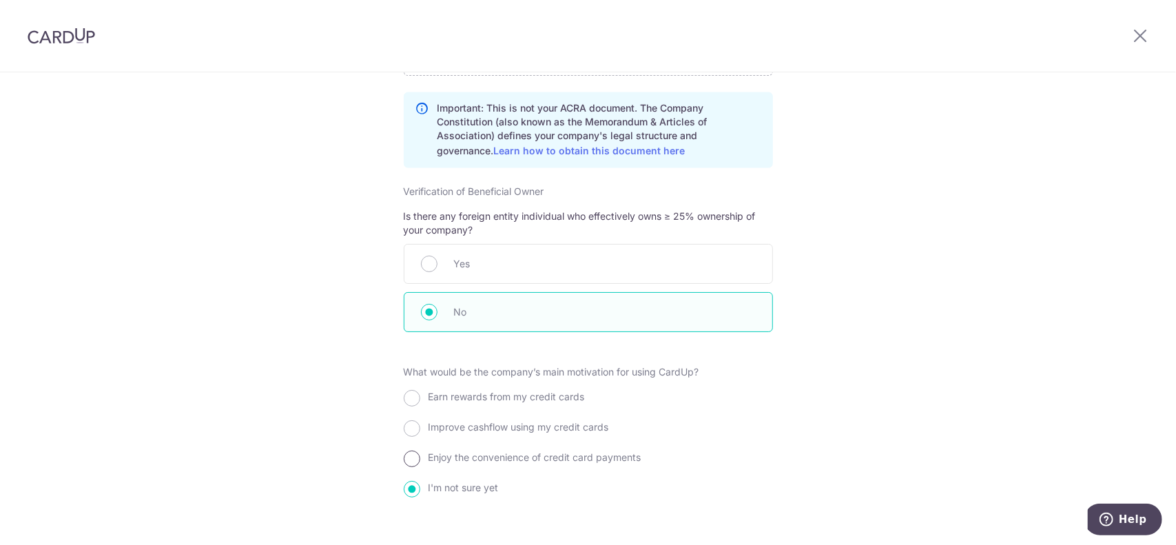
click at [412, 451] on input "Enjoy the convenience of credit card payments" at bounding box center [412, 459] width 17 height 17
radio input "true"
drag, startPoint x: 404, startPoint y: 428, endPoint x: 415, endPoint y: 433, distance: 12.0
click at [414, 433] on div "Improve cashflow using my credit cards" at bounding box center [588, 429] width 369 height 25
click at [410, 426] on input "Improve cashflow using my credit cards" at bounding box center [412, 428] width 17 height 17
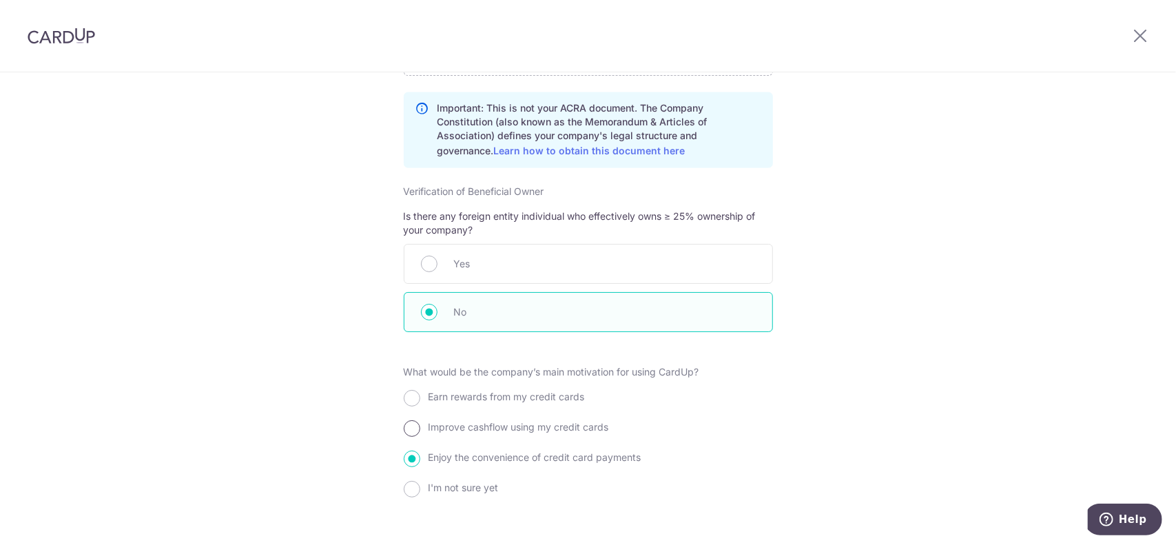
radio input "true"
click at [408, 457] on input "Enjoy the convenience of credit card payments" at bounding box center [412, 459] width 17 height 17
radio input "true"
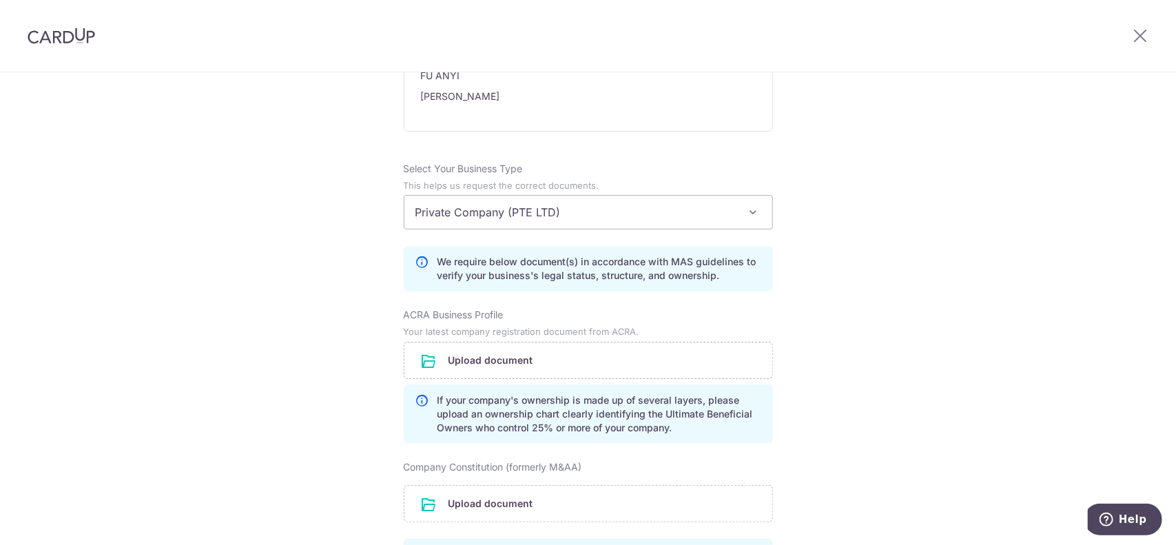
scroll to position [791, 0]
